Goal: Information Seeking & Learning: Learn about a topic

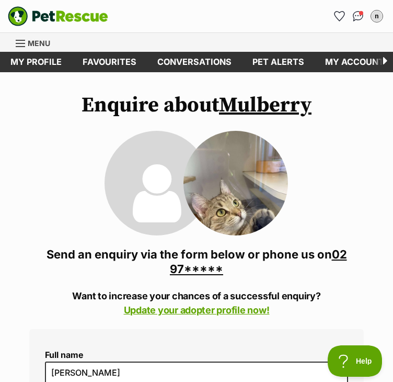
click at [33, 43] on span "Menu" at bounding box center [39, 43] width 22 height 9
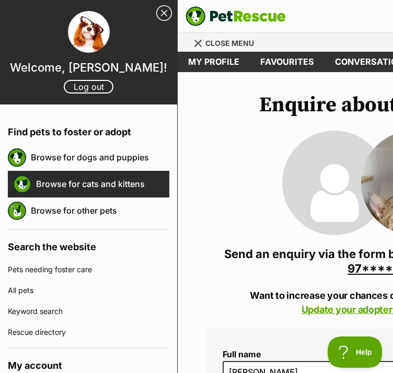
click at [108, 190] on link "Browse for cats and kittens" at bounding box center [102, 184] width 133 height 22
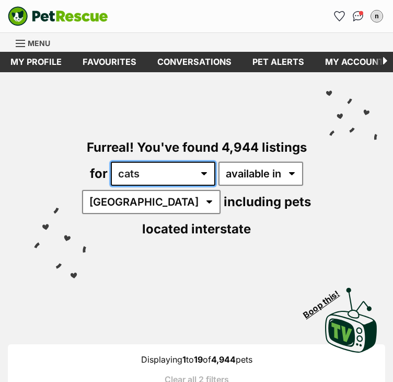
click at [165, 176] on select "any type of pet cats dogs other pets" at bounding box center [163, 174] width 105 height 24
click at [111, 162] on select "any type of pet cats dogs other pets" at bounding box center [163, 174] width 105 height 24
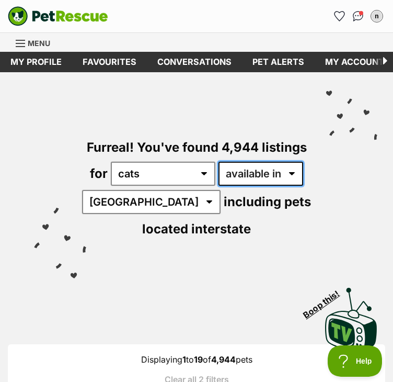
click at [254, 180] on select "available in located in" at bounding box center [261, 174] width 85 height 24
select select "disabled"
click at [219, 162] on select "available in located in" at bounding box center [261, 174] width 85 height 24
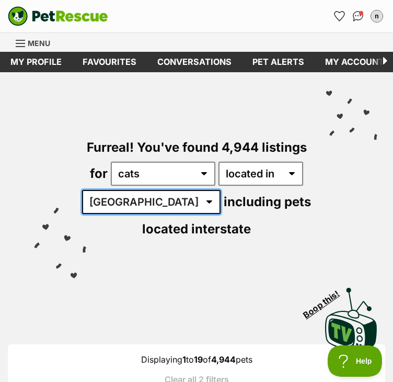
click at [149, 208] on select "Australia ACT NSW NT QLD SA TAS VIC WA" at bounding box center [151, 202] width 139 height 24
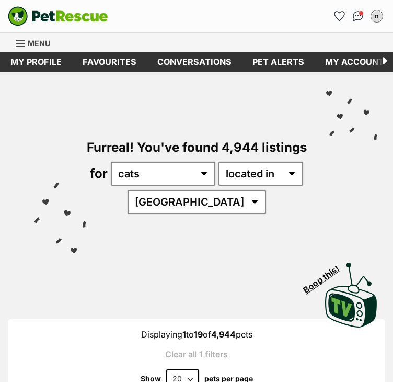
select select "[GEOGRAPHIC_DATA]"
click at [160, 190] on select "[GEOGRAPHIC_DATA] [GEOGRAPHIC_DATA] [GEOGRAPHIC_DATA] [GEOGRAPHIC_DATA] [GEOGRA…" at bounding box center [197, 202] width 139 height 24
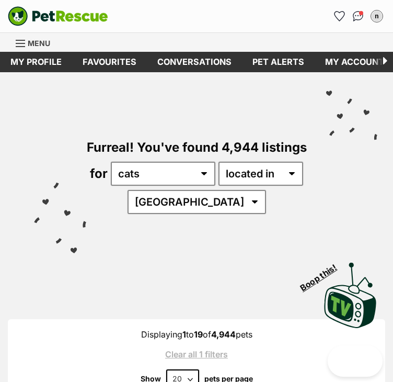
scroll to position [5, 0]
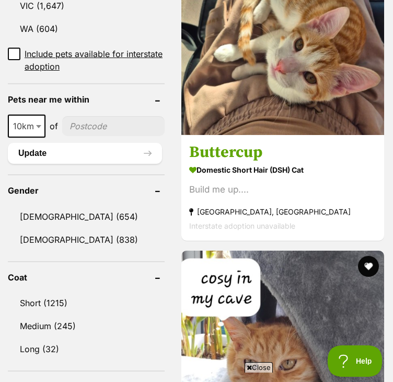
scroll to position [837, 0]
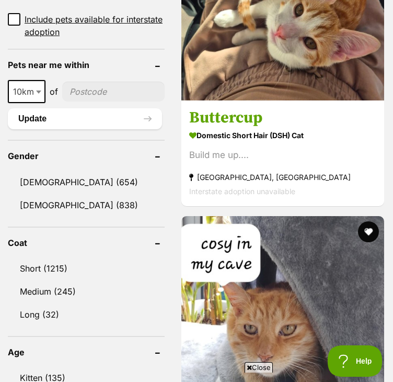
click at [100, 99] on input"] "postcode" at bounding box center [113, 92] width 103 height 20
type input"] "2221"
click at [84, 114] on button "Update" at bounding box center [85, 118] width 154 height 21
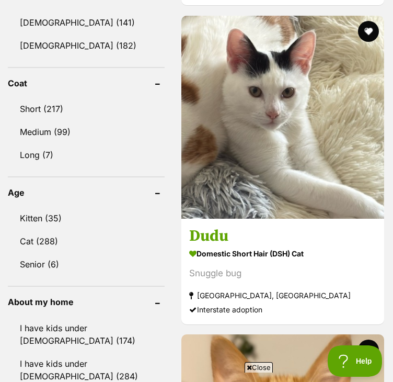
scroll to position [680, 0]
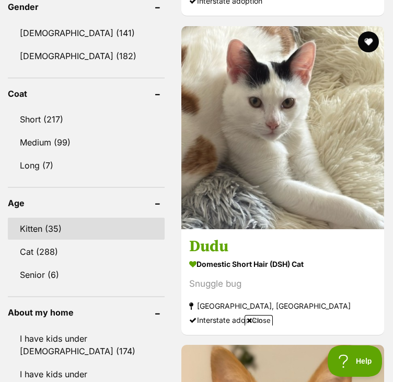
click at [67, 224] on link "Kitten (35)" at bounding box center [86, 229] width 157 height 22
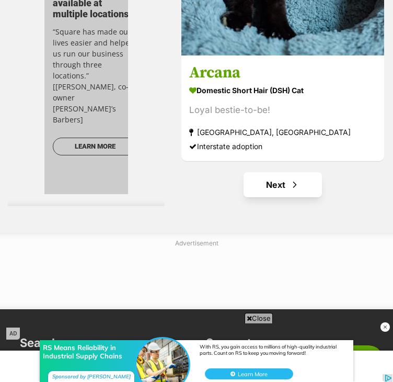
scroll to position [6905, 0]
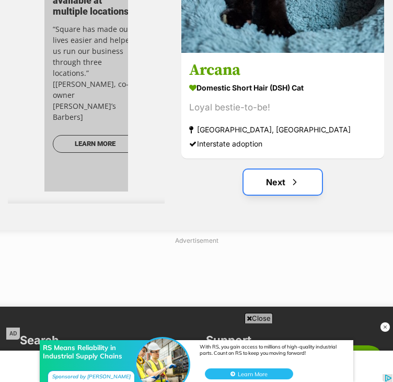
click at [280, 178] on link "Next" at bounding box center [283, 181] width 78 height 25
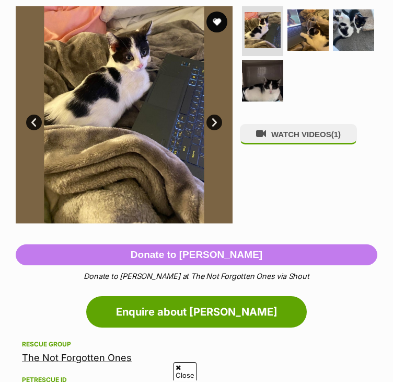
click at [217, 123] on link "Next" at bounding box center [215, 123] width 16 height 16
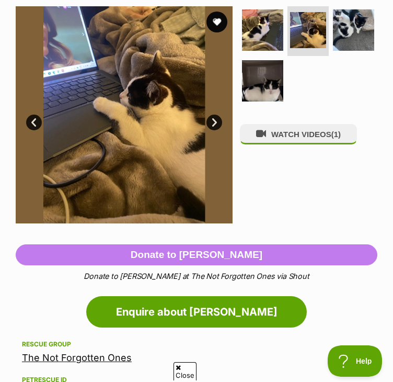
click at [217, 123] on link "Next" at bounding box center [215, 123] width 16 height 16
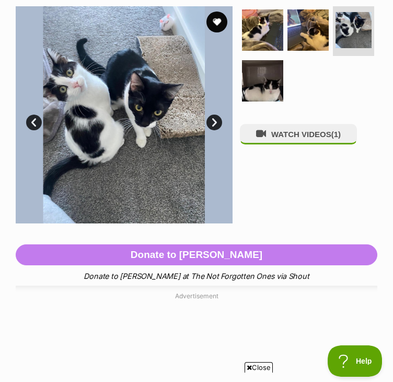
click at [217, 123] on link "Next" at bounding box center [215, 123] width 16 height 16
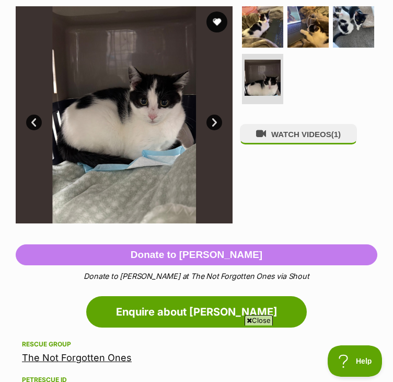
click at [217, 123] on link "Next" at bounding box center [215, 123] width 16 height 16
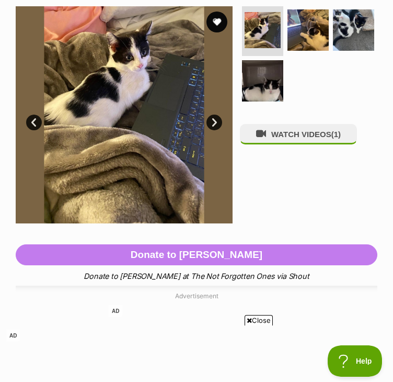
click at [217, 123] on link "Next" at bounding box center [215, 123] width 16 height 16
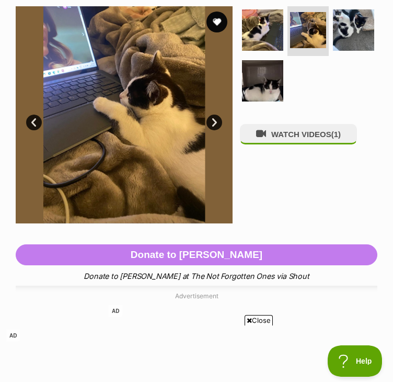
click at [217, 123] on link "Next" at bounding box center [215, 123] width 16 height 16
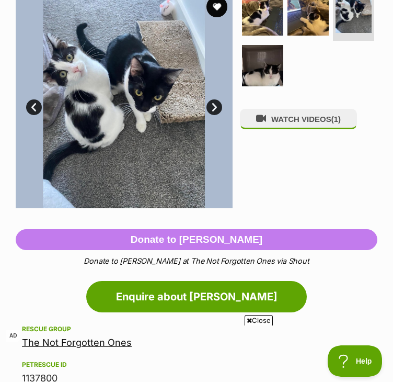
scroll to position [22, 0]
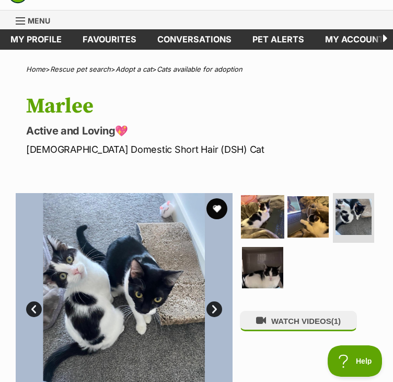
click at [273, 220] on img at bounding box center [262, 216] width 43 height 43
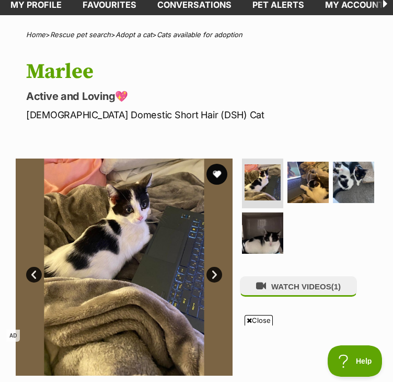
scroll to position [75, 0]
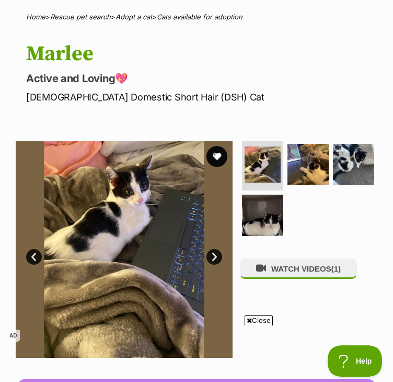
click at [213, 261] on link "Next" at bounding box center [215, 257] width 16 height 16
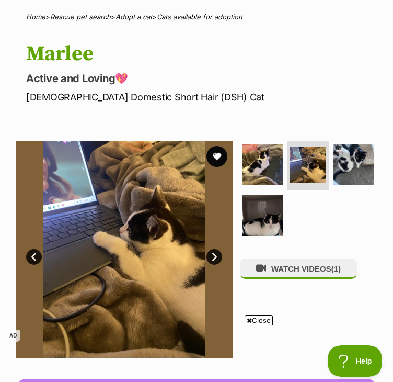
click at [229, 270] on img at bounding box center [124, 249] width 217 height 217
click at [232, 266] on img at bounding box center [124, 249] width 217 height 217
click at [209, 258] on link "Next" at bounding box center [215, 257] width 16 height 16
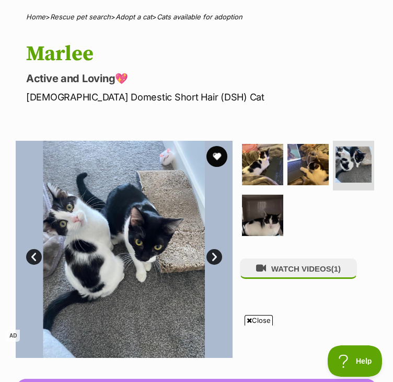
click at [209, 258] on link "Next" at bounding box center [215, 257] width 16 height 16
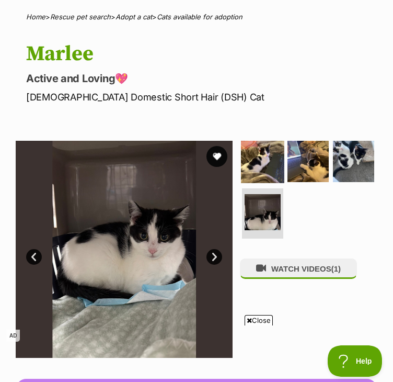
click at [274, 159] on img at bounding box center [262, 161] width 43 height 43
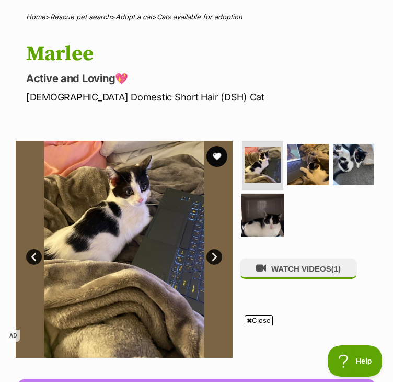
click at [259, 211] on img at bounding box center [262, 215] width 43 height 43
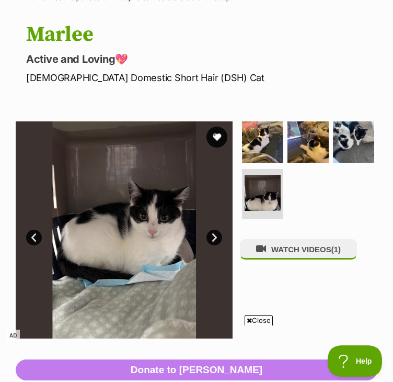
scroll to position [127, 0]
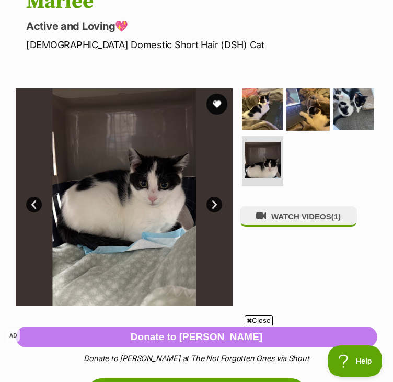
click at [287, 121] on img at bounding box center [308, 108] width 43 height 43
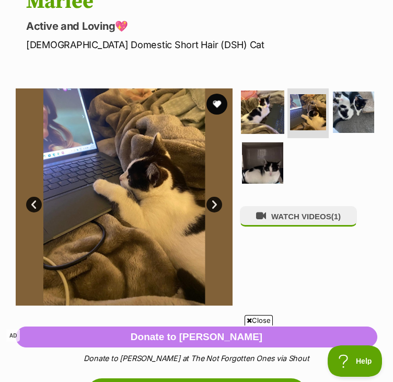
click at [241, 116] on img at bounding box center [262, 111] width 43 height 43
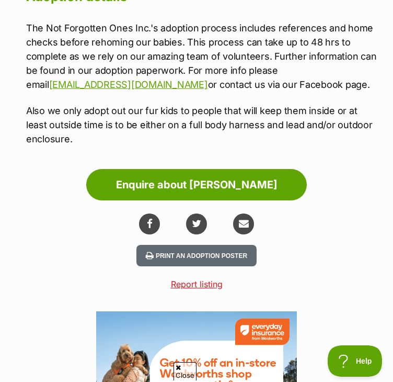
scroll to position [1696, 0]
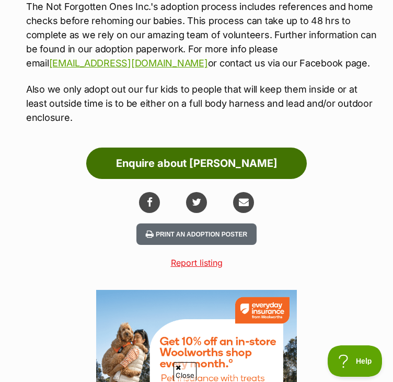
click at [236, 169] on link "Enquire about Marlee" at bounding box center [196, 163] width 221 height 31
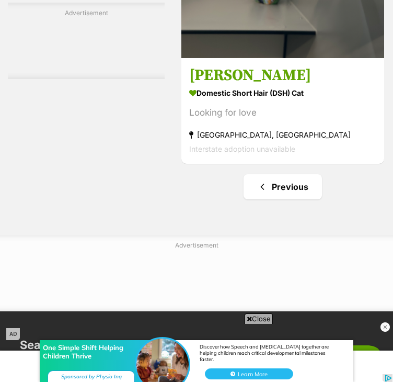
scroll to position [5388, 0]
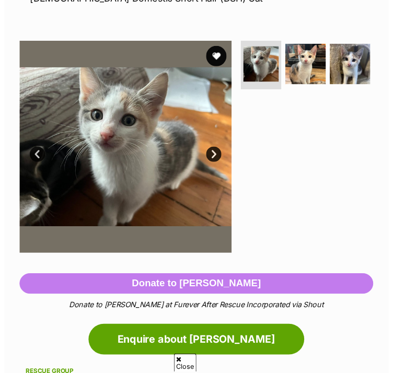
scroll to position [105, 0]
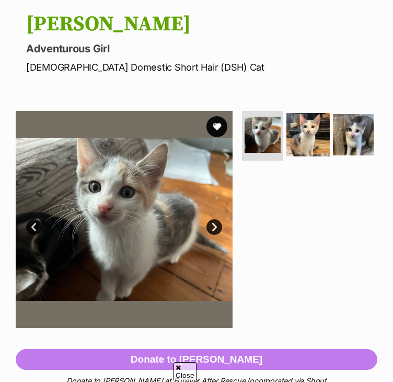
click at [305, 141] on img at bounding box center [308, 134] width 43 height 43
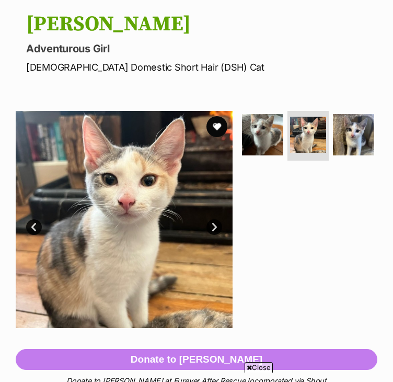
click at [212, 233] on link "Next" at bounding box center [215, 227] width 16 height 16
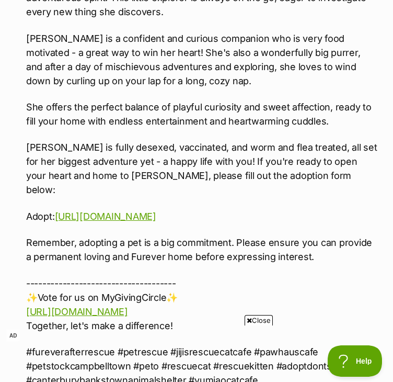
scroll to position [1513, 0]
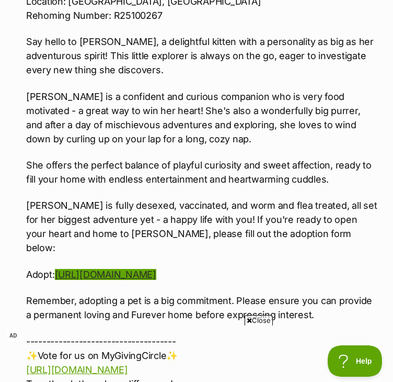
click at [156, 269] on link "[URL][DOMAIN_NAME]" at bounding box center [105, 274] width 101 height 11
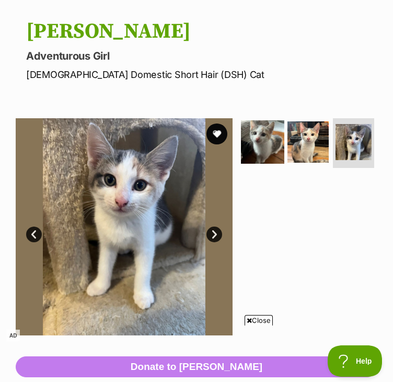
scroll to position [101, 0]
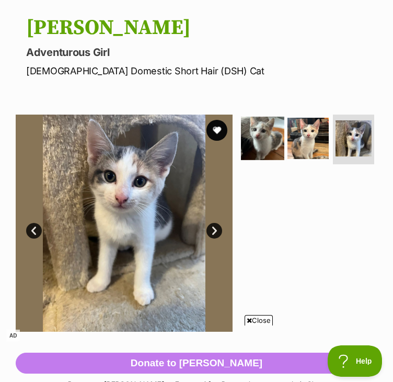
click at [265, 127] on img at bounding box center [262, 138] width 43 height 43
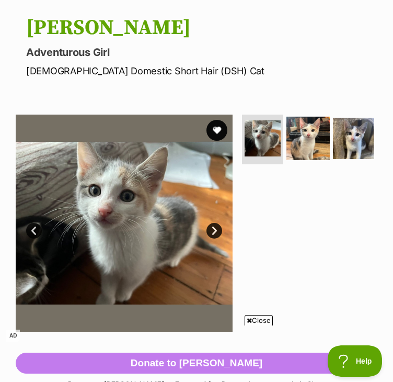
click at [310, 140] on img at bounding box center [308, 138] width 43 height 43
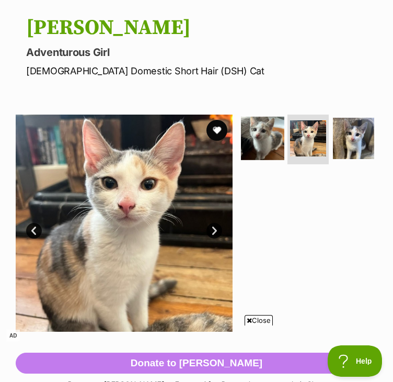
click at [268, 156] on img at bounding box center [262, 138] width 43 height 43
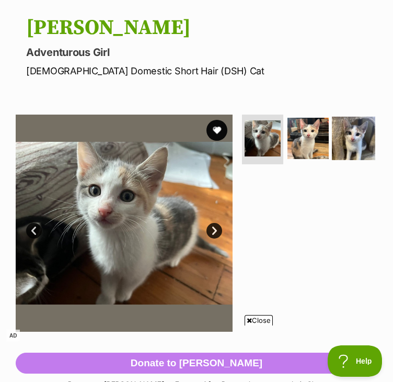
click at [358, 147] on img at bounding box center [353, 138] width 43 height 43
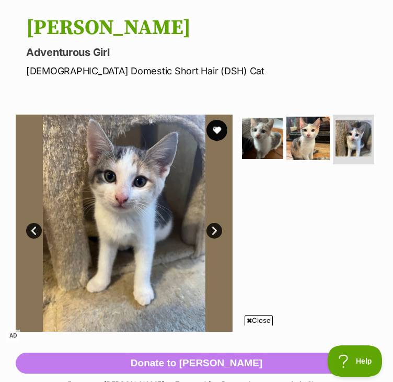
click at [289, 153] on img at bounding box center [308, 138] width 43 height 43
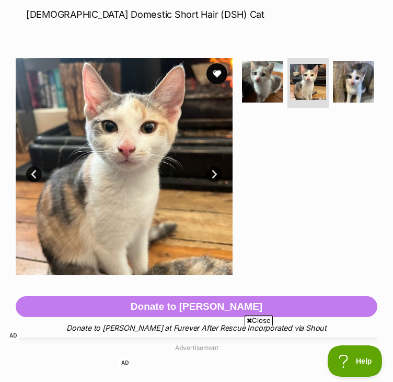
scroll to position [153, 0]
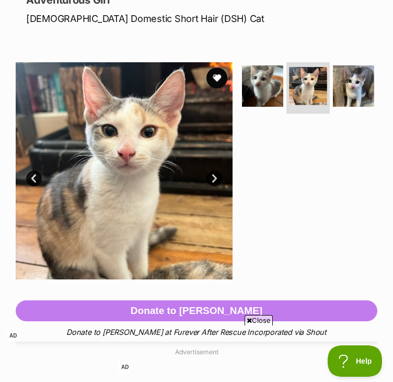
click at [318, 97] on img at bounding box center [308, 86] width 38 height 38
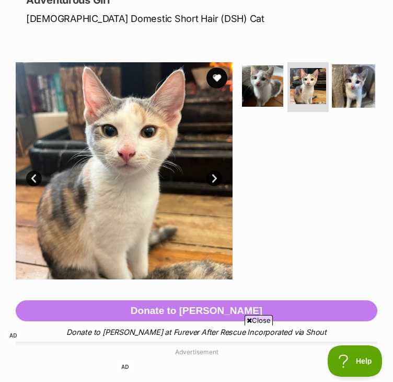
click at [344, 80] on img at bounding box center [353, 85] width 43 height 43
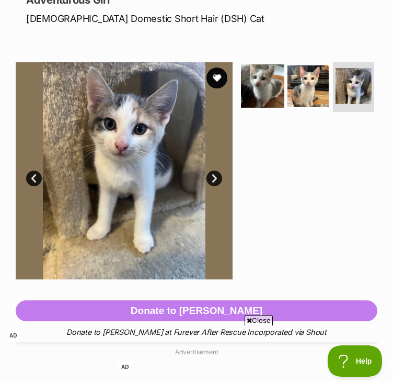
click at [275, 82] on img at bounding box center [262, 85] width 43 height 43
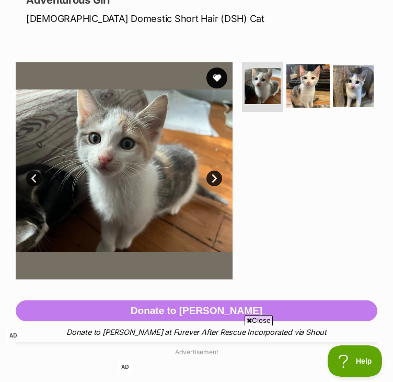
click at [293, 74] on img at bounding box center [308, 85] width 43 height 43
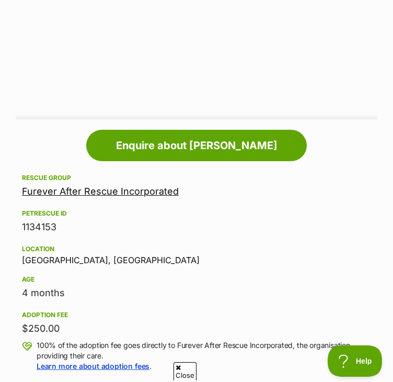
scroll to position [732, 0]
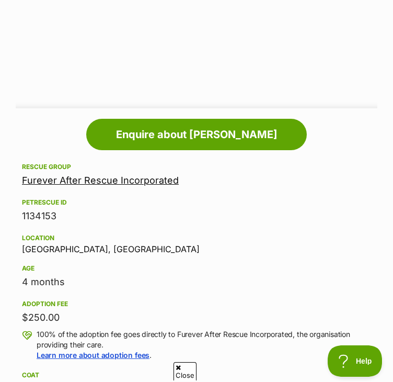
drag, startPoint x: 114, startPoint y: 188, endPoint x: 119, endPoint y: 180, distance: 9.4
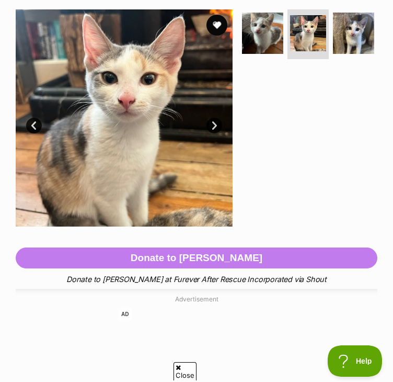
scroll to position [209, 0]
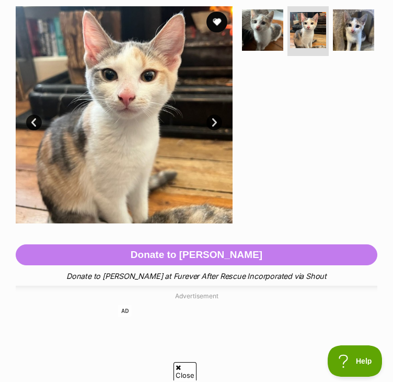
click at [213, 123] on link "Next" at bounding box center [215, 123] width 16 height 16
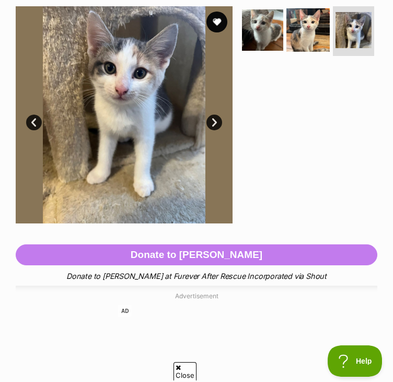
click at [291, 32] on img at bounding box center [308, 29] width 43 height 43
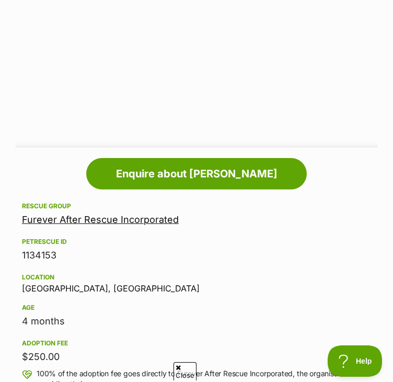
scroll to position [732, 0]
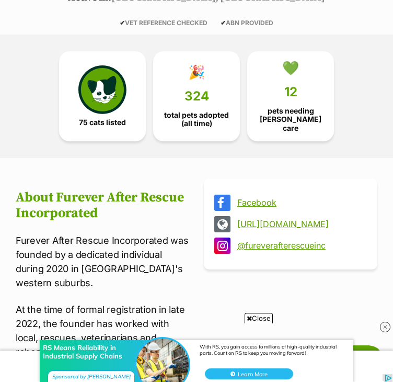
click at [289, 220] on link "[URL][DOMAIN_NAME]" at bounding box center [300, 223] width 126 height 9
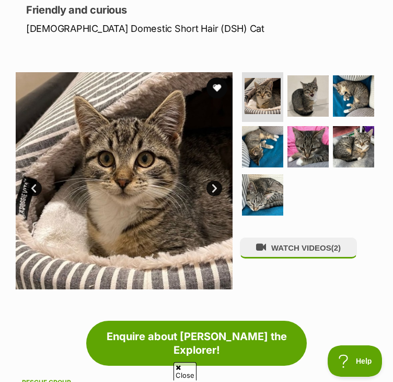
scroll to position [157, 0]
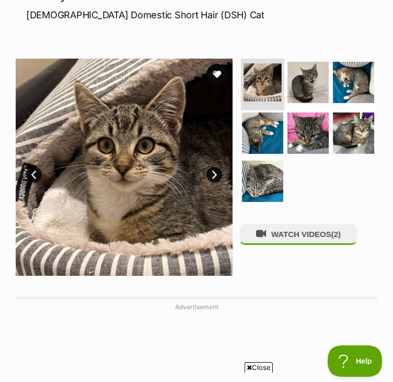
click at [278, 65] on img at bounding box center [263, 82] width 38 height 38
click at [220, 175] on link "Next" at bounding box center [215, 175] width 16 height 16
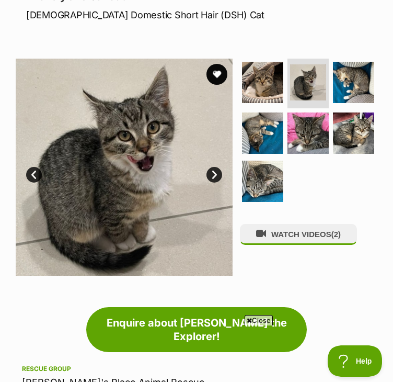
click at [220, 175] on link "Next" at bounding box center [215, 175] width 16 height 16
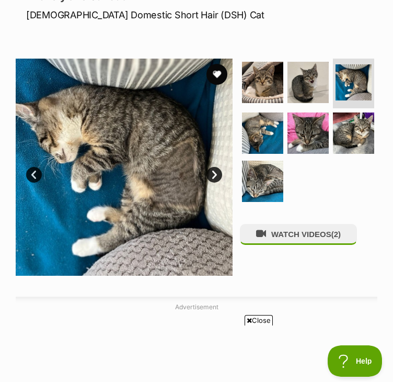
click at [220, 175] on link "Next" at bounding box center [215, 175] width 16 height 16
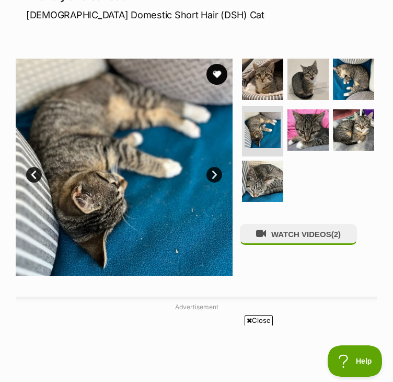
click at [220, 175] on link "Next" at bounding box center [215, 175] width 16 height 16
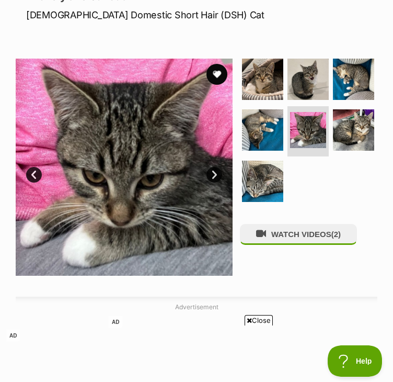
click at [220, 175] on link "Next" at bounding box center [215, 175] width 16 height 16
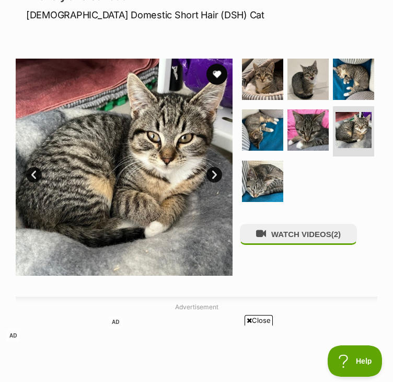
click at [220, 175] on link "Next" at bounding box center [215, 175] width 16 height 16
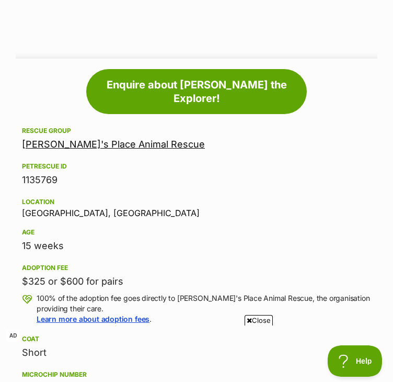
scroll to position [785, 0]
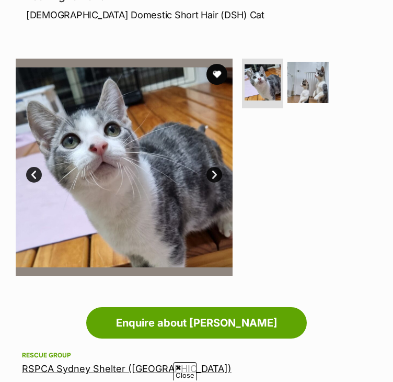
click at [219, 178] on link "Next" at bounding box center [215, 175] width 16 height 16
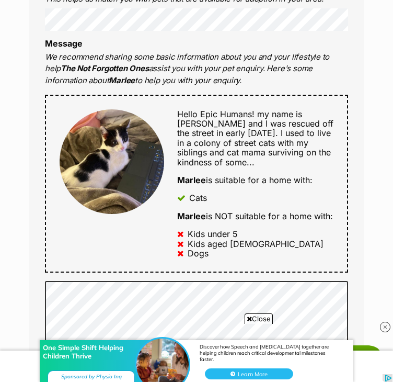
drag, startPoint x: 255, startPoint y: 196, endPoint x: 247, endPoint y: 197, distance: 7.5
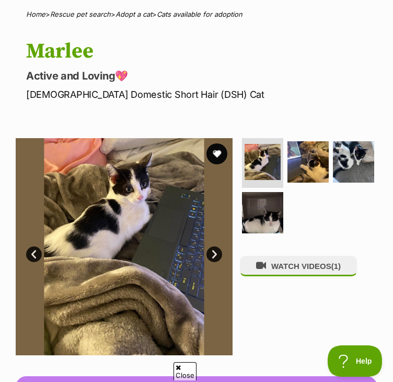
scroll to position [75, 0]
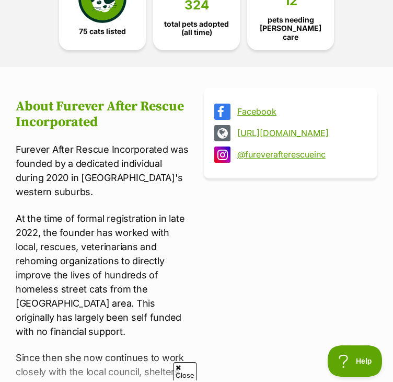
scroll to position [209, 0]
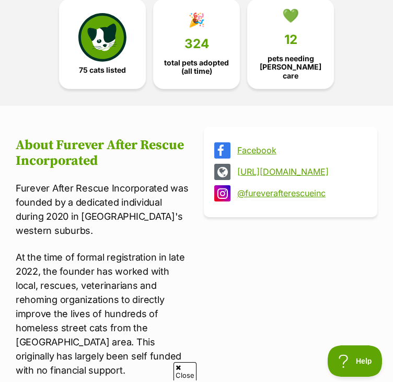
click at [285, 167] on link "[URL][DOMAIN_NAME]" at bounding box center [300, 171] width 126 height 9
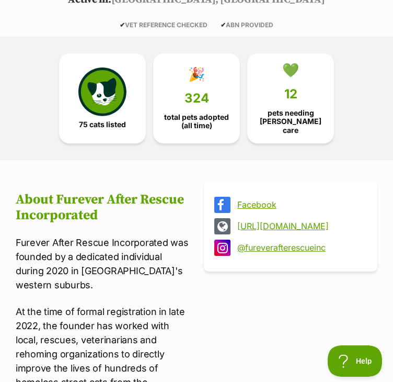
scroll to position [0, 0]
